Goal: Task Accomplishment & Management: Use online tool/utility

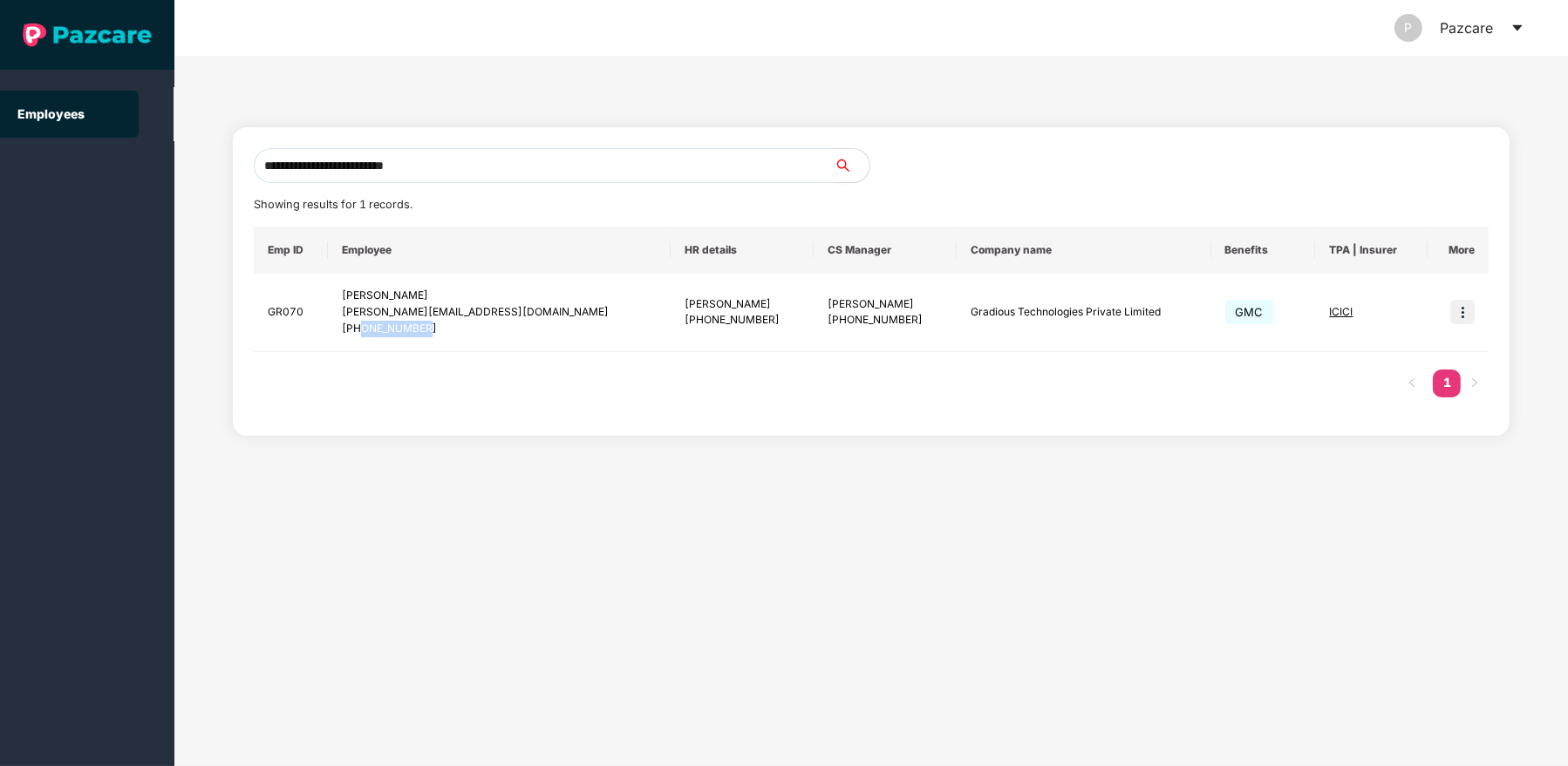
click at [1519, 28] on icon "caret-down" at bounding box center [1517, 28] width 10 height 6
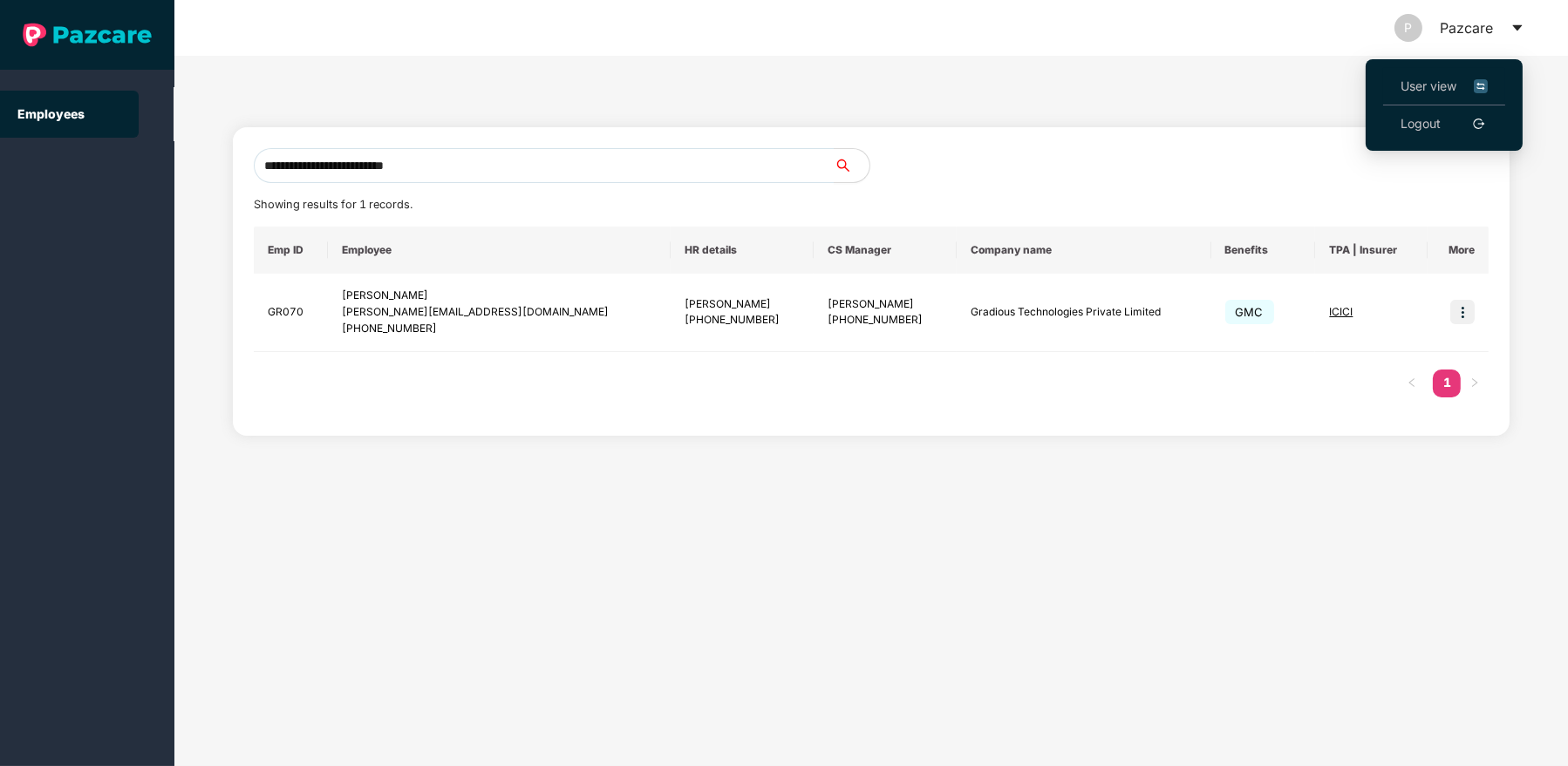
click at [1437, 90] on span "User view" at bounding box center [1444, 87] width 87 height 19
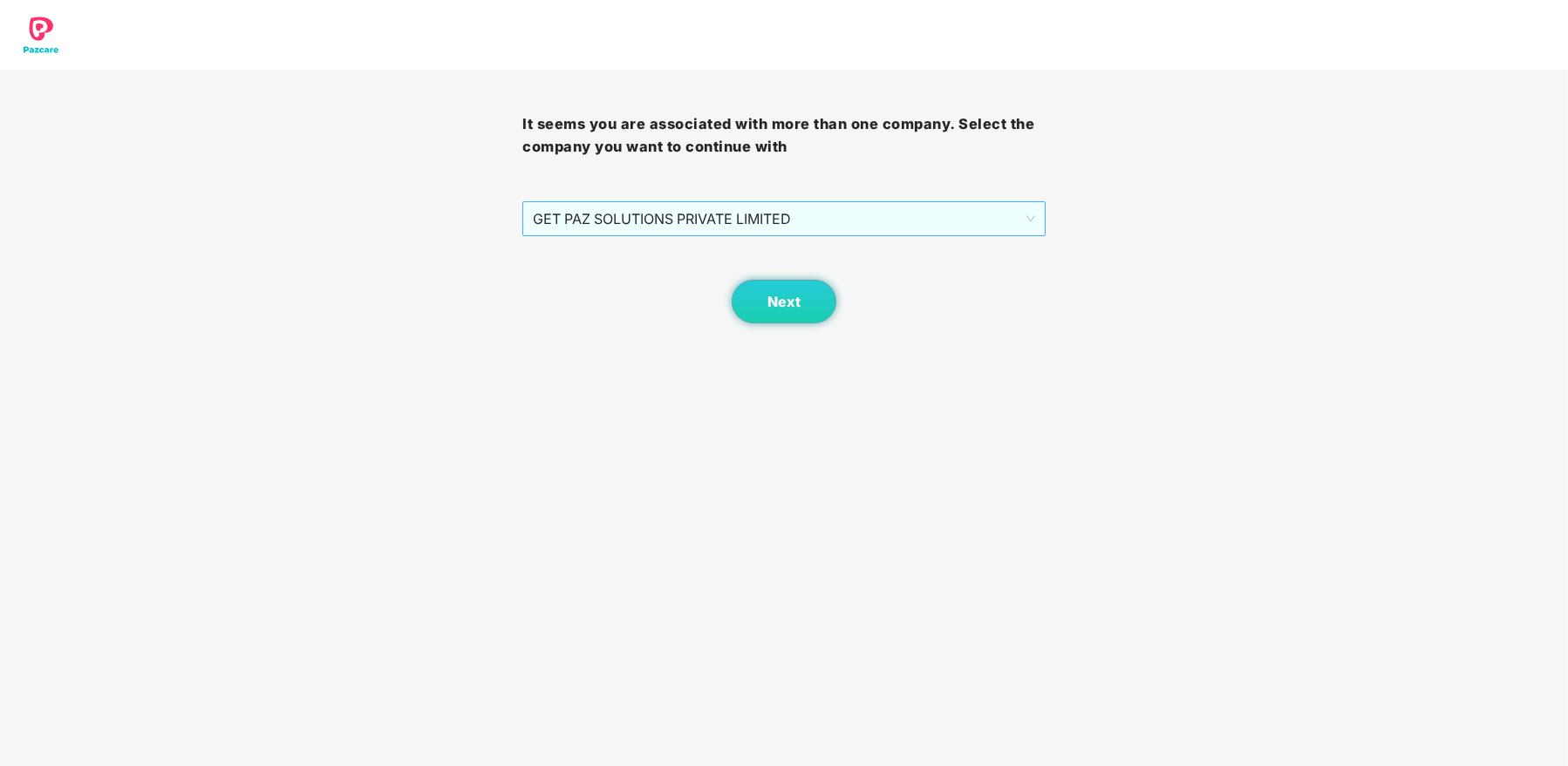
click at [925, 212] on span "GET PAZ SOLUTIONS PRIVATE LIMITED" at bounding box center [784, 219] width 501 height 33
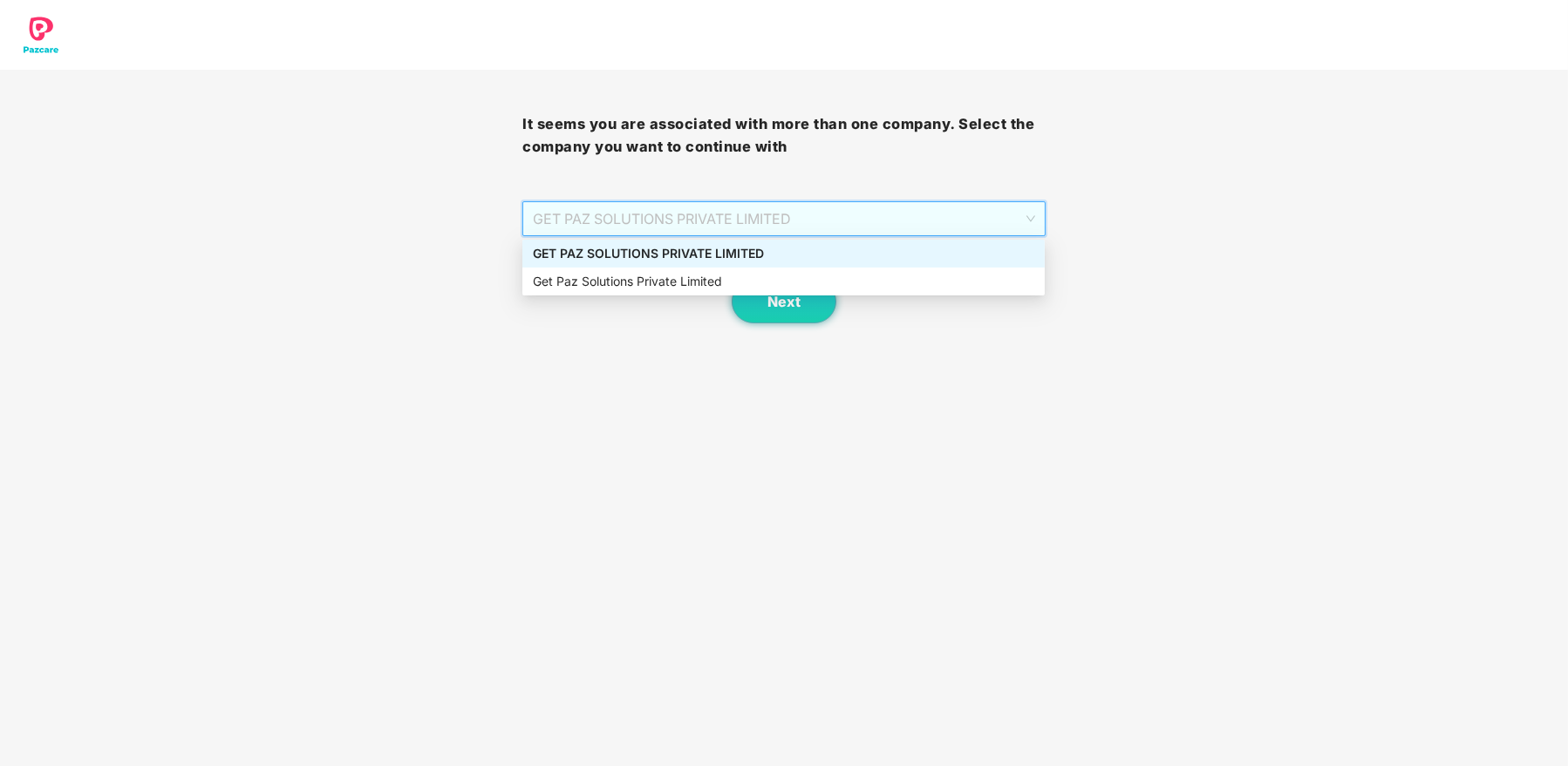
click at [832, 258] on div "GET PAZ SOLUTIONS PRIVATE LIMITED" at bounding box center [784, 253] width 501 height 19
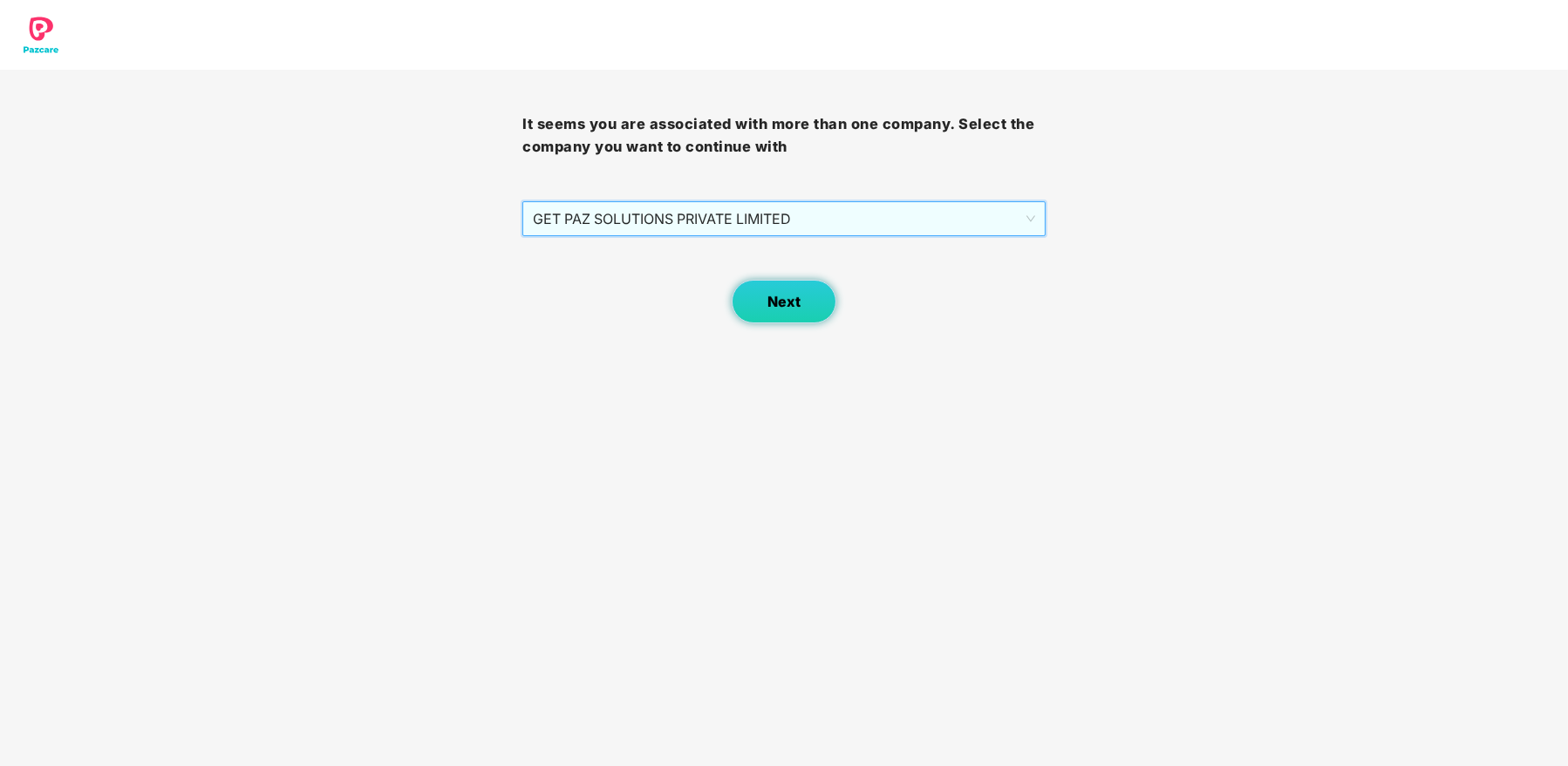
click at [795, 306] on span "Next" at bounding box center [784, 301] width 33 height 17
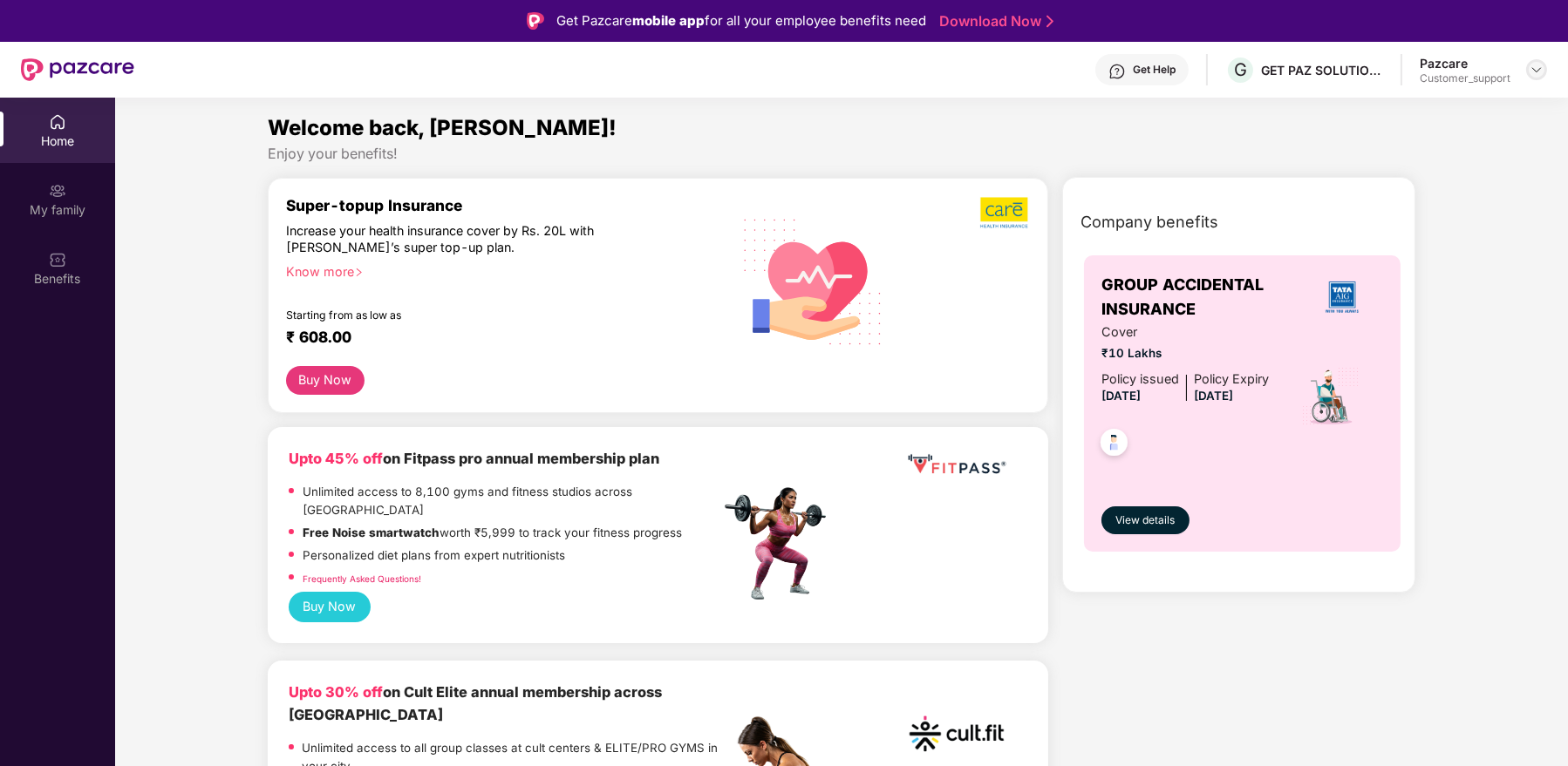
click at [1537, 69] on img at bounding box center [1537, 69] width 14 height 14
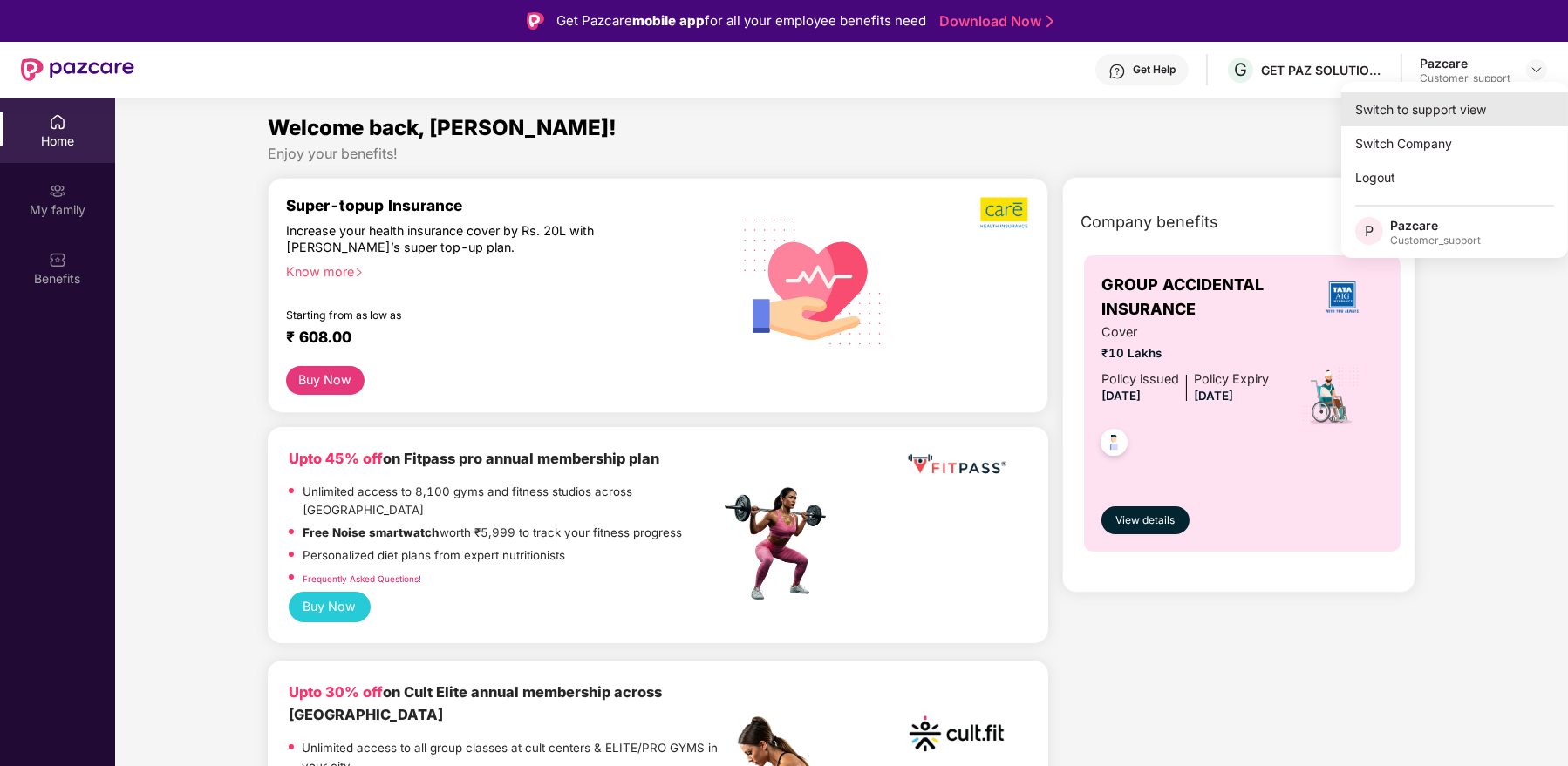
click at [1455, 119] on div "Switch to support view" at bounding box center [1455, 109] width 227 height 34
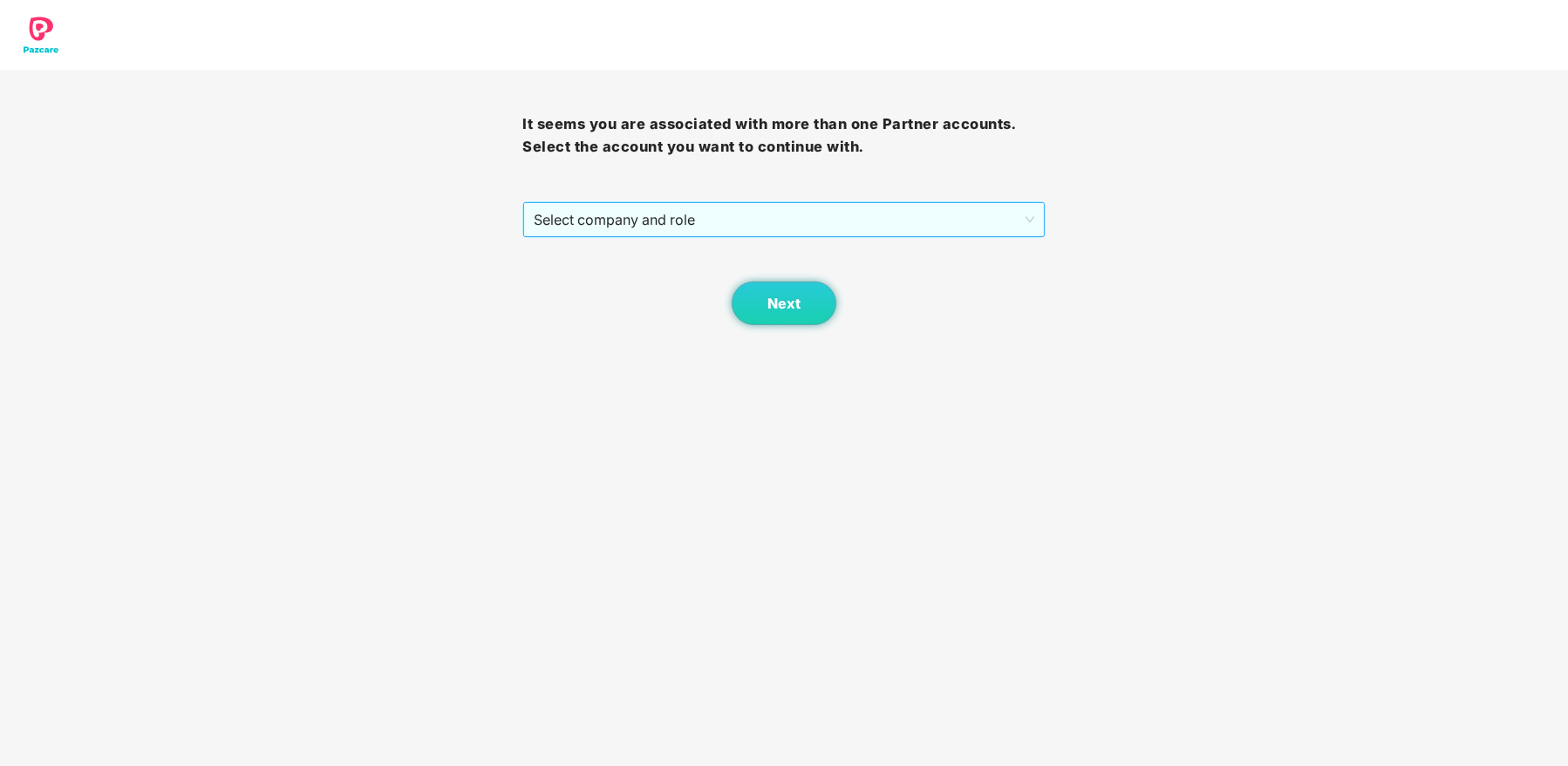
click at [805, 217] on span "Select company and role" at bounding box center [783, 219] width 500 height 33
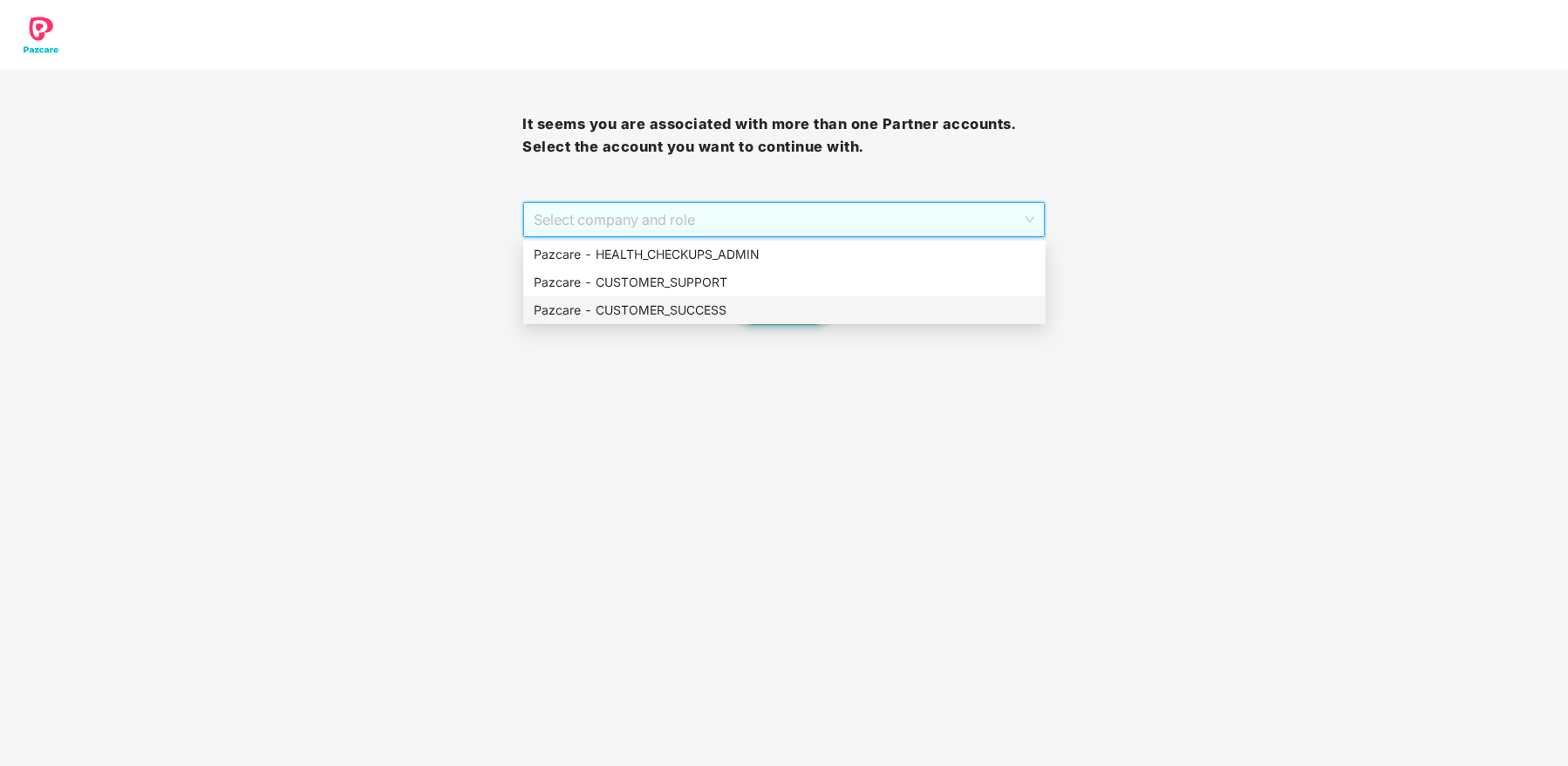
click at [745, 309] on div "Pazcare - CUSTOMER_SUCCESS" at bounding box center [784, 311] width 501 height 19
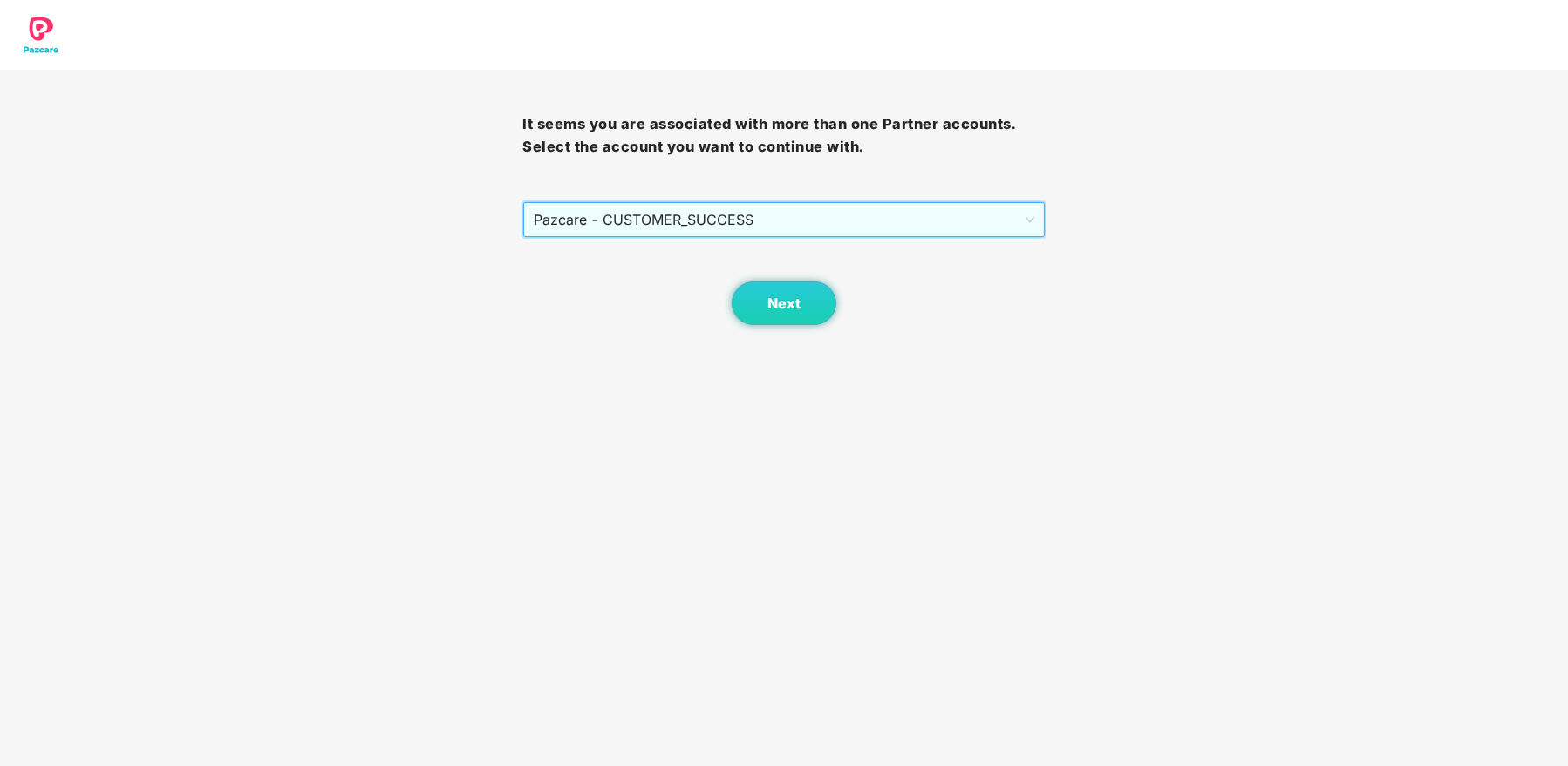
click at [750, 221] on span "Pazcare - CUSTOMER_SUCCESS" at bounding box center [783, 219] width 500 height 33
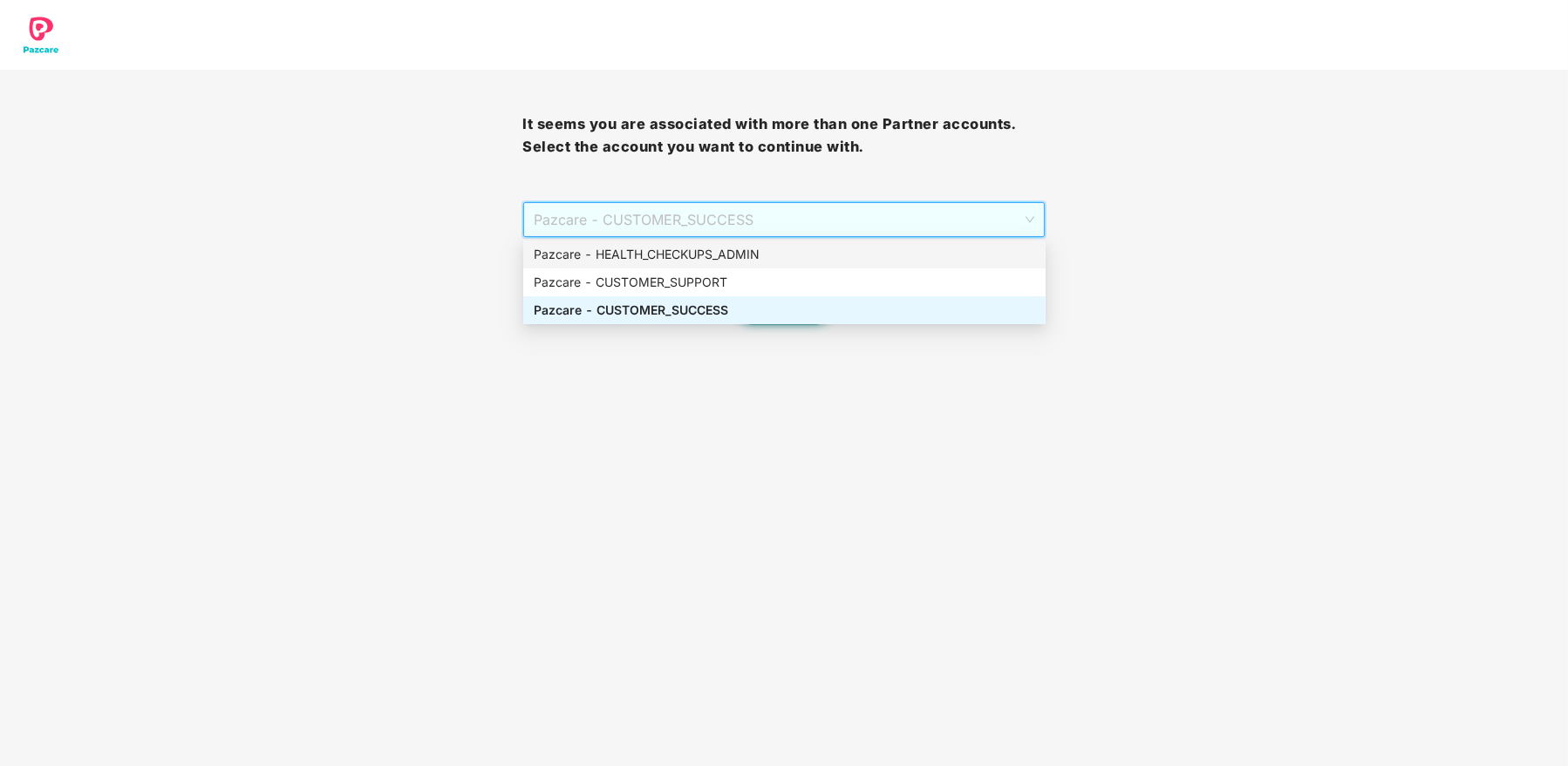
click at [744, 252] on div "Pazcare - HEALTH_CHECKUPS_ADMIN" at bounding box center [784, 254] width 501 height 19
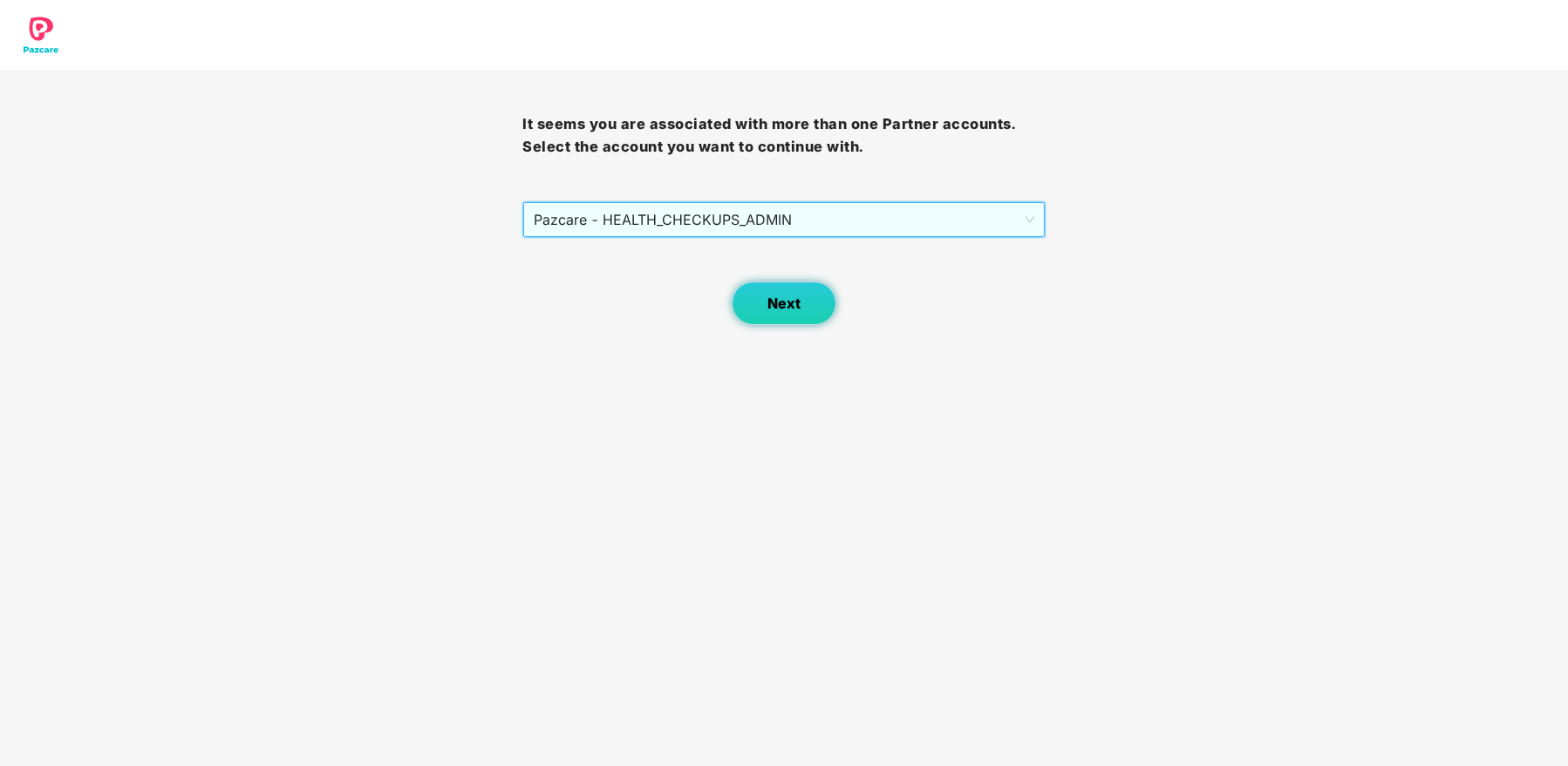
click at [783, 302] on span "Next" at bounding box center [784, 303] width 33 height 17
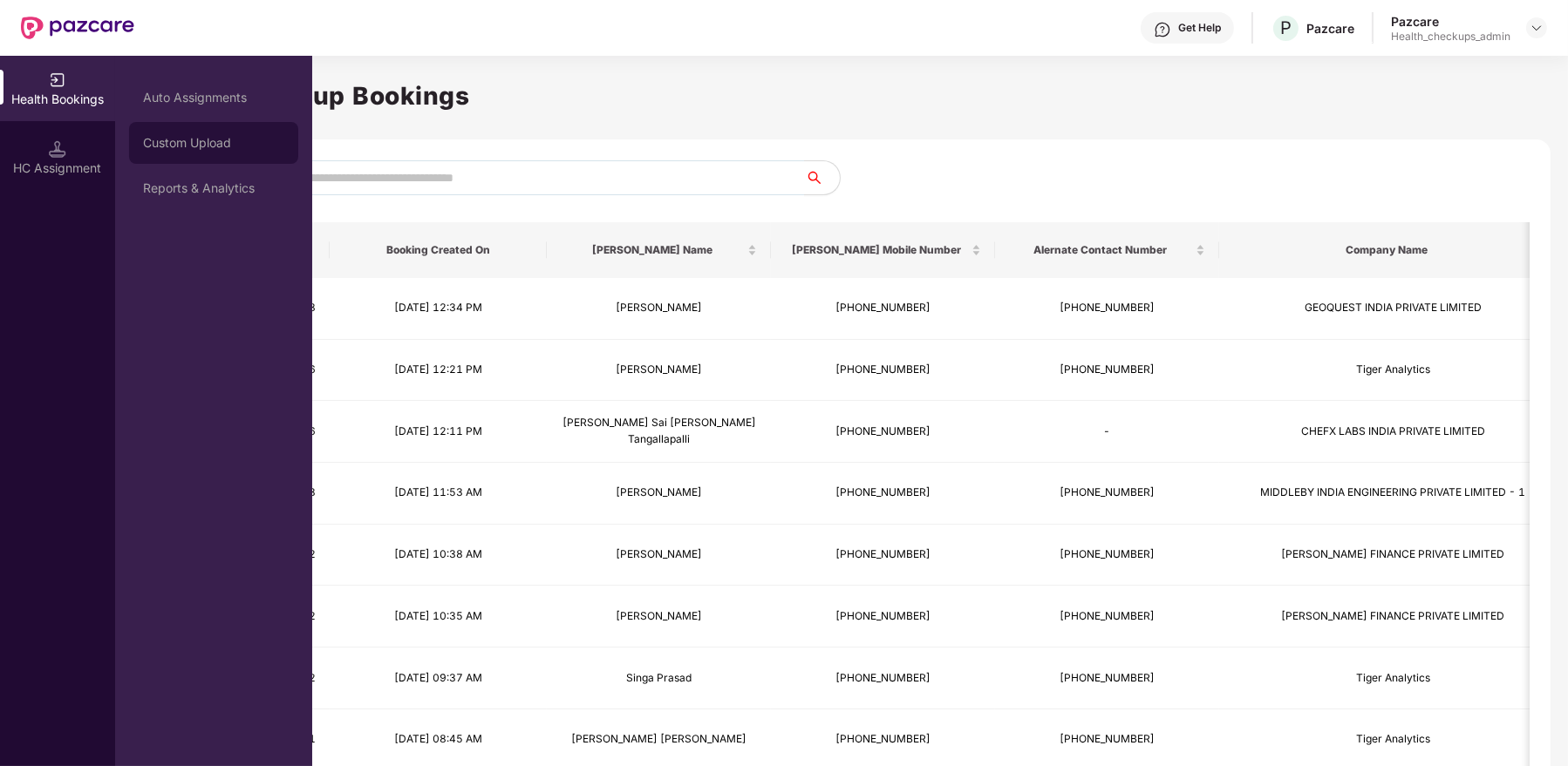
click at [216, 158] on div "Custom Upload" at bounding box center [214, 142] width 170 height 42
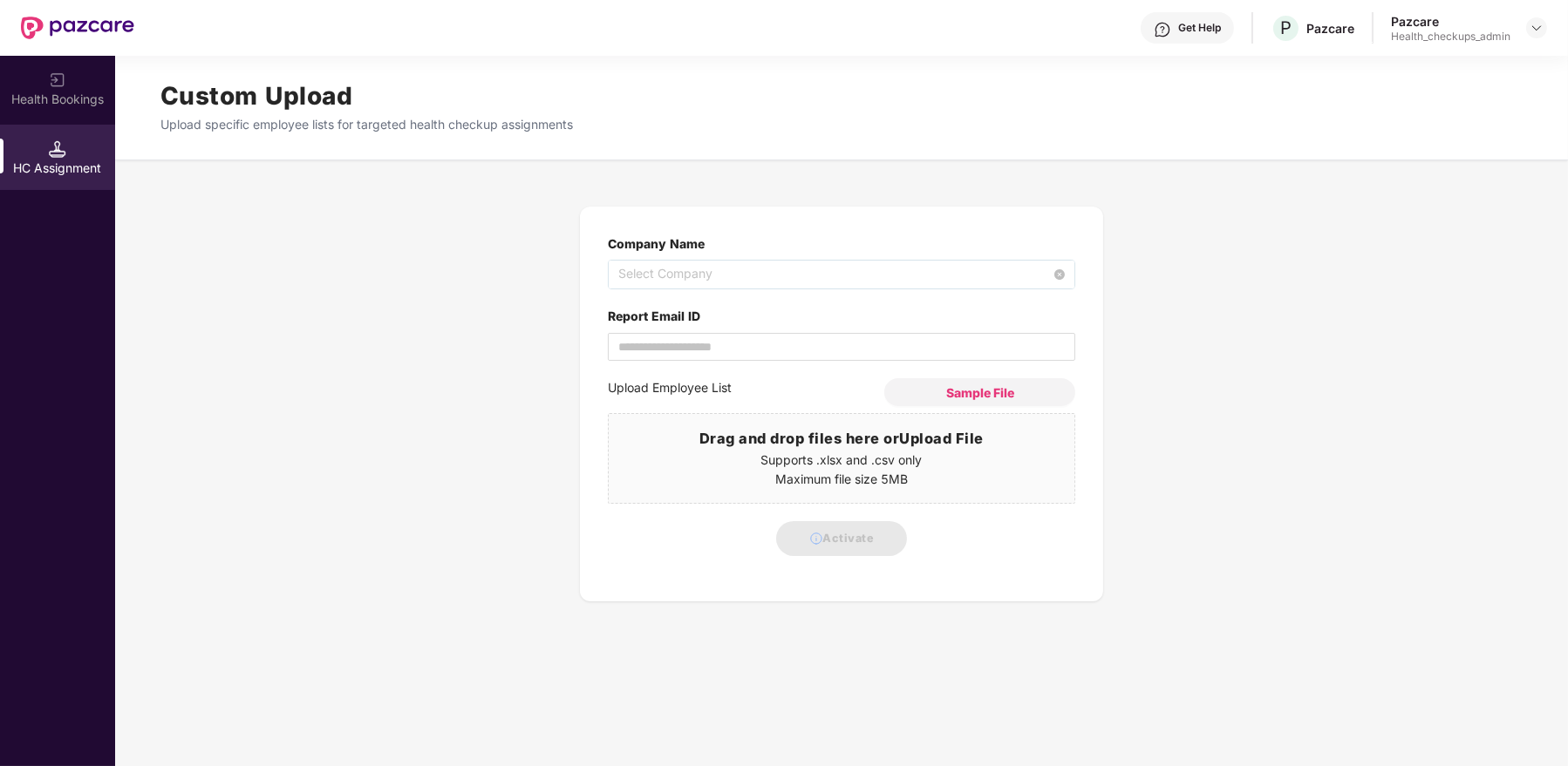
click at [673, 273] on span "Select Company" at bounding box center [842, 274] width 447 height 28
type input "******"
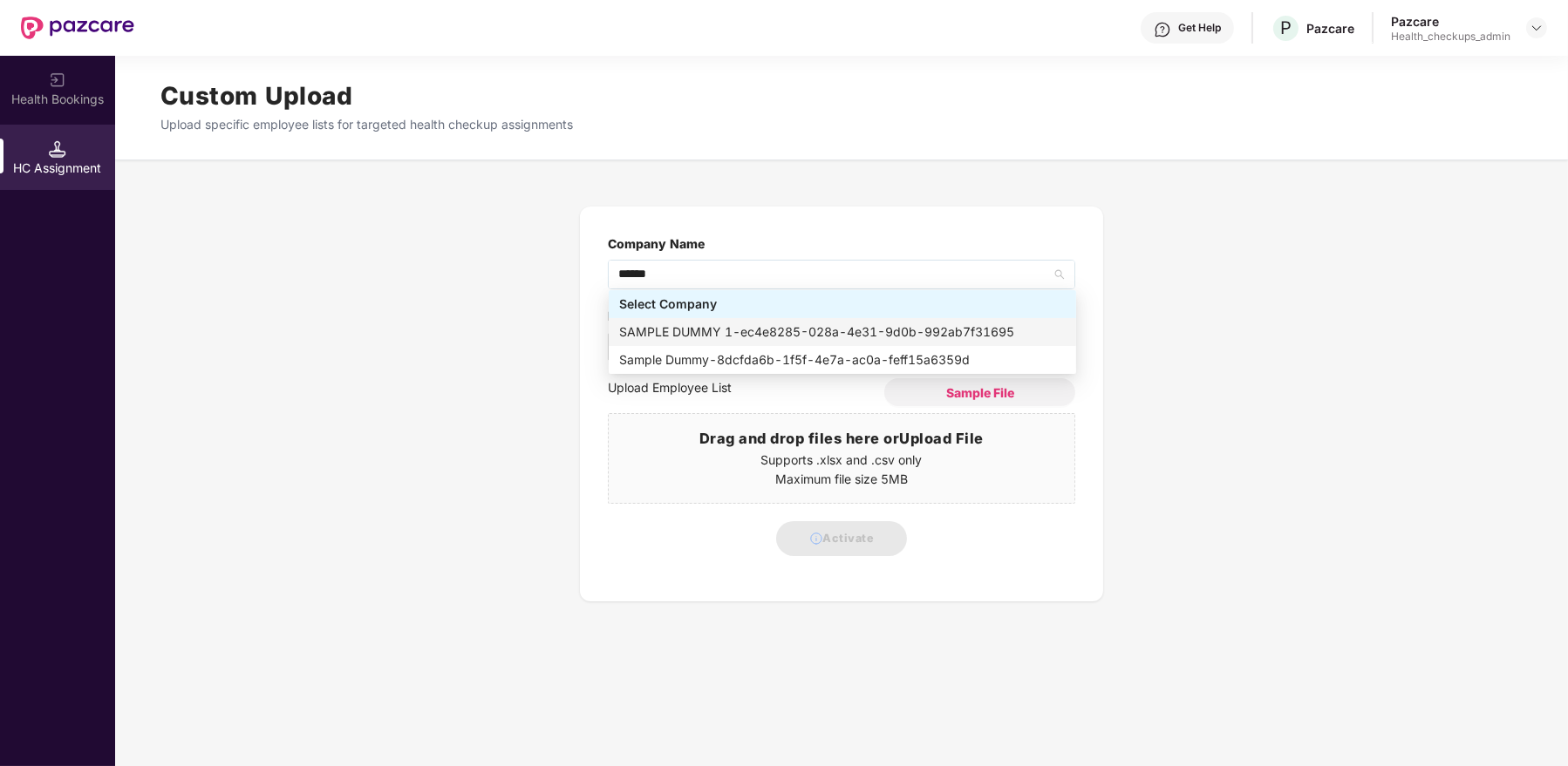
click at [749, 326] on div "SAMPLE DUMMY 1 - ec4e8285-028a-4e31-9d0b-992ab7f31695" at bounding box center [843, 332] width 447 height 19
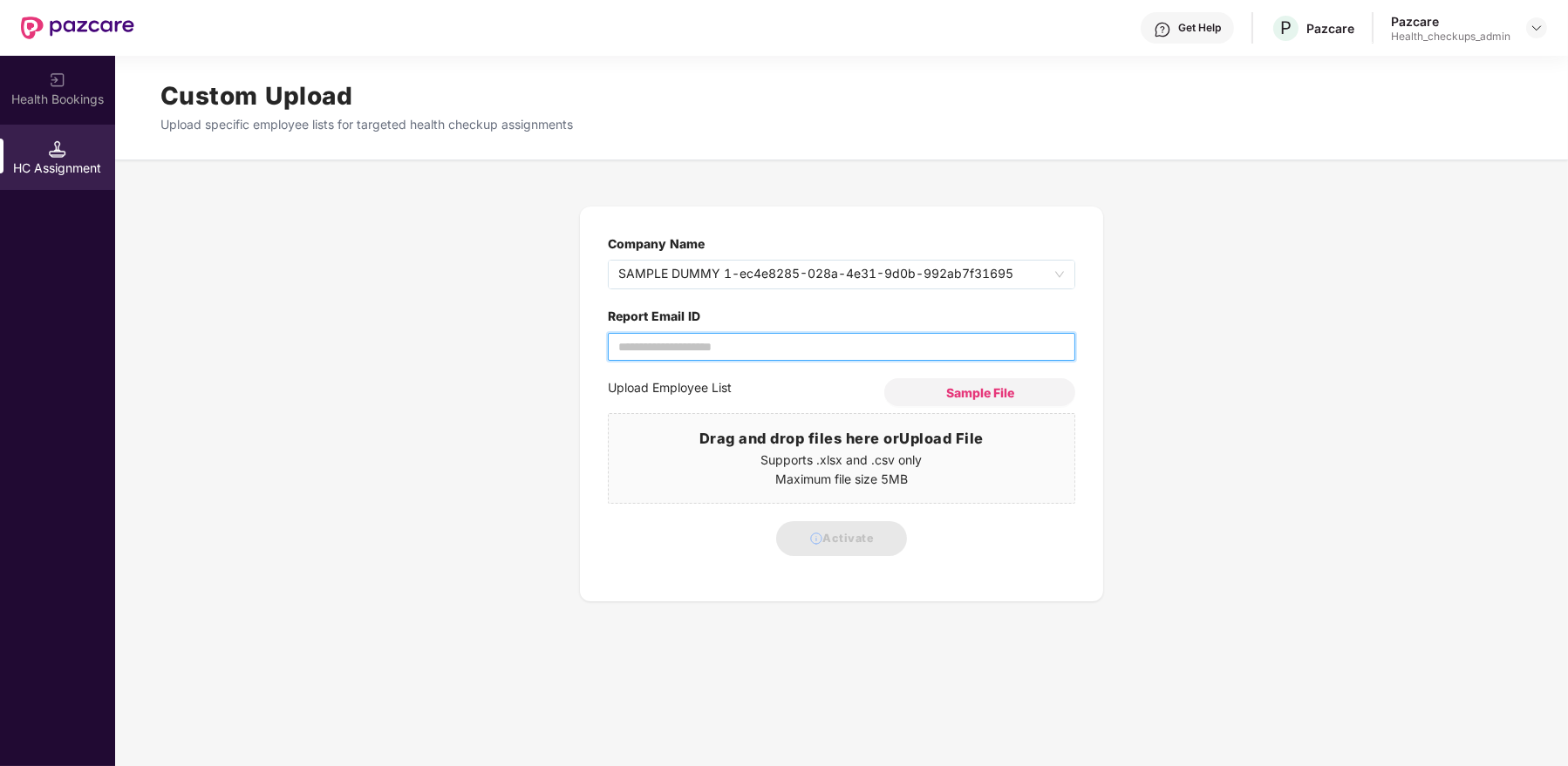
click at [633, 352] on input "Report Email ID" at bounding box center [842, 347] width 467 height 28
type input "**********"
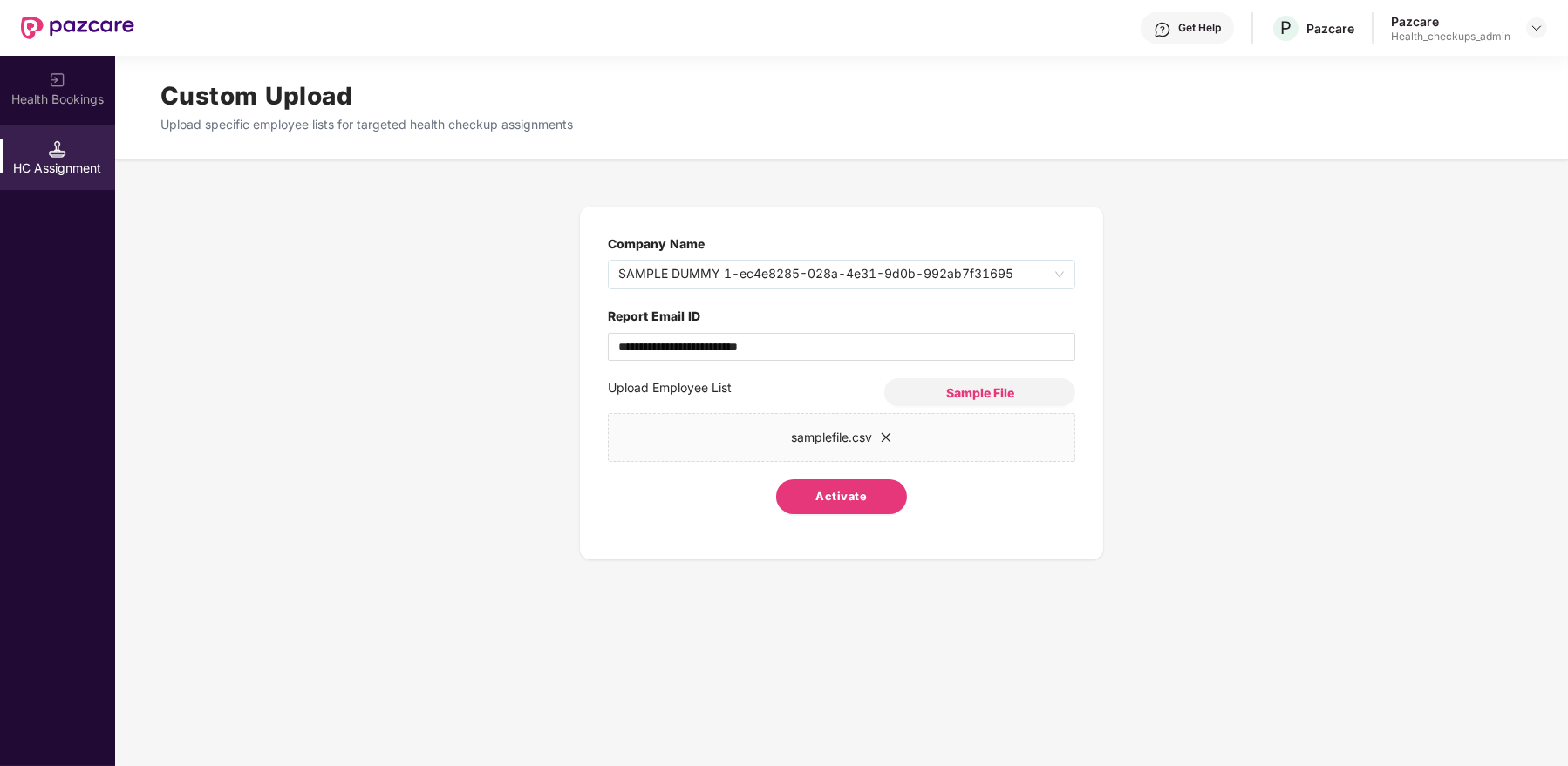
click at [834, 500] on span "Activate" at bounding box center [842, 497] width 52 height 18
